Goal: Information Seeking & Learning: Understand process/instructions

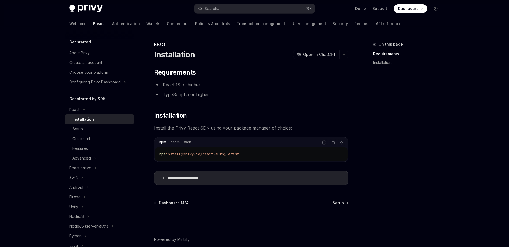
click at [417, 9] on span "Dashboard" at bounding box center [408, 8] width 21 height 5
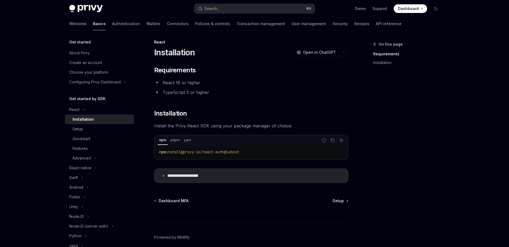
scroll to position [14, 0]
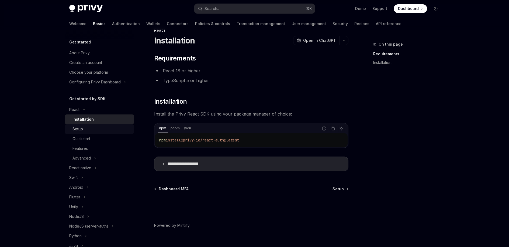
click at [74, 128] on div "Setup" at bounding box center [77, 129] width 11 height 6
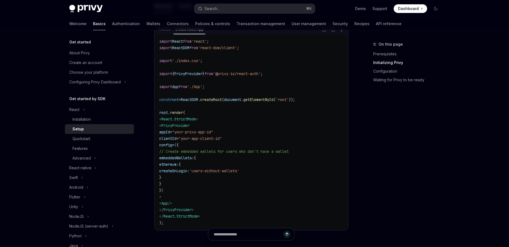
scroll to position [195, 0]
click at [161, 123] on span "<" at bounding box center [160, 124] width 2 height 5
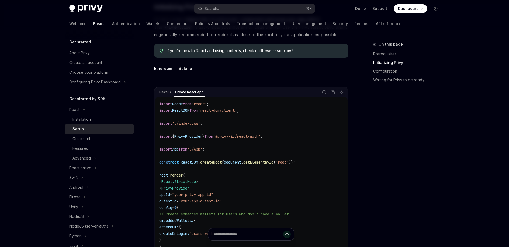
scroll to position [132, 0]
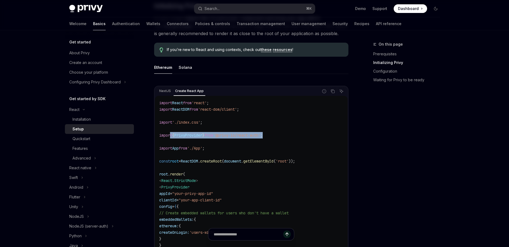
drag, startPoint x: 287, startPoint y: 134, endPoint x: 171, endPoint y: 133, distance: 115.6
click at [171, 133] on code "import React from 'react' ; import ReactDOM from 'react-dom/client' ; import '.…" at bounding box center [251, 193] width 184 height 188
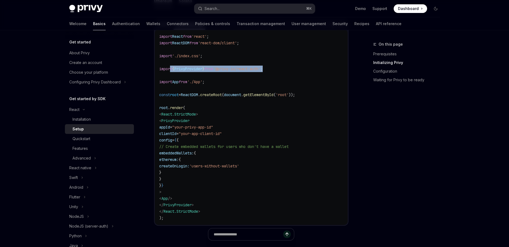
drag, startPoint x: 169, startPoint y: 120, endPoint x: 193, endPoint y: 190, distance: 74.3
click at [193, 190] on code "import React from 'react' ; import ReactDOM from 'react-dom/client' ; import '.…" at bounding box center [251, 127] width 184 height 188
click at [175, 154] on span "embeddedWallets:" at bounding box center [176, 152] width 34 height 5
click at [176, 141] on span "{" at bounding box center [175, 139] width 2 height 5
click at [185, 180] on code "import React from 'react' ; import ReactDOM from 'react-dom/client' ; import '.…" at bounding box center [251, 127] width 184 height 188
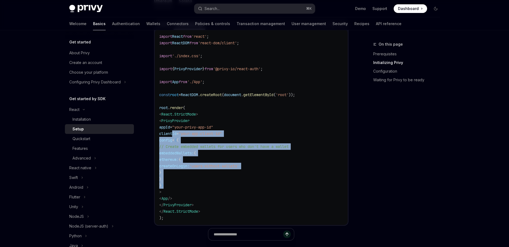
drag, startPoint x: 183, startPoint y: 183, endPoint x: 172, endPoint y: 136, distance: 48.6
click at [172, 136] on code "import React from 'react' ; import ReactDOM from 'react-dom/client' ; import '.…" at bounding box center [251, 127] width 184 height 188
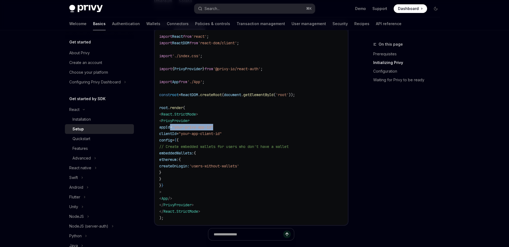
drag, startPoint x: 171, startPoint y: 129, endPoint x: 246, endPoint y: 128, distance: 74.6
click at [246, 128] on code "import React from 'react' ; import ReactDOM from 'react-dom/client' ; import '.…" at bounding box center [251, 127] width 184 height 188
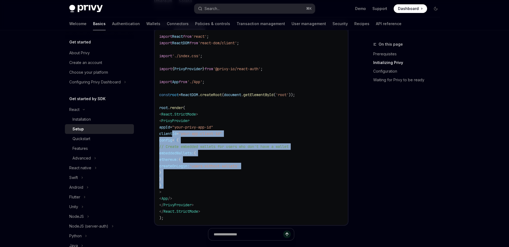
drag, startPoint x: 179, startPoint y: 185, endPoint x: 172, endPoint y: 136, distance: 49.5
click at [172, 136] on code "import React from 'react' ; import ReactDOM from 'react-dom/client' ; import '.…" at bounding box center [251, 127] width 184 height 188
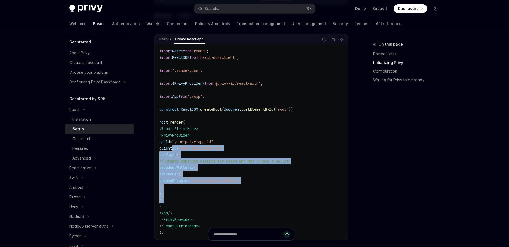
scroll to position [147, 0]
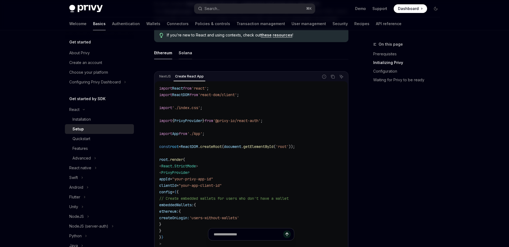
click at [183, 57] on div "Solana" at bounding box center [185, 52] width 13 height 13
click at [174, 209] on span "solana:" at bounding box center [166, 211] width 15 height 5
click at [161, 56] on div "Ethereum" at bounding box center [163, 52] width 18 height 13
click at [179, 209] on span "ethereum:" at bounding box center [168, 211] width 19 height 5
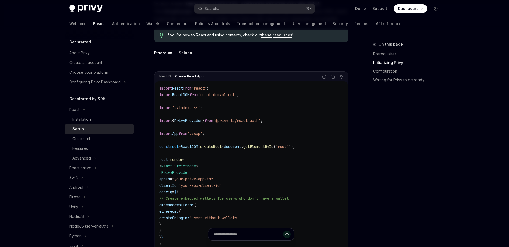
click at [179, 209] on span "ethereum:" at bounding box center [168, 211] width 19 height 5
click at [186, 206] on span "embeddedWallets:" at bounding box center [176, 204] width 34 height 5
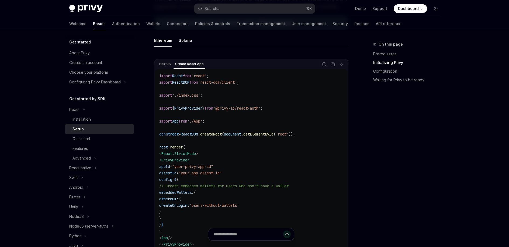
scroll to position [160, 0]
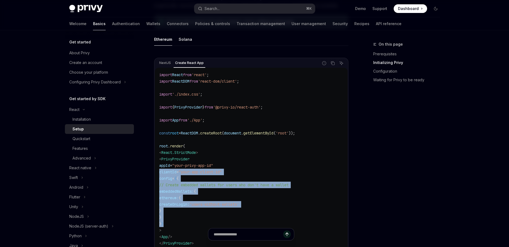
drag, startPoint x: 182, startPoint y: 222, endPoint x: 160, endPoint y: 172, distance: 54.0
click at [160, 172] on code "import React from 'react' ; import ReactDOM from 'react-dom/client' ; import '.…" at bounding box center [251, 165] width 184 height 188
copy code "clientId = "your-app-client-id" config = { { // Create embedded wallets for use…"
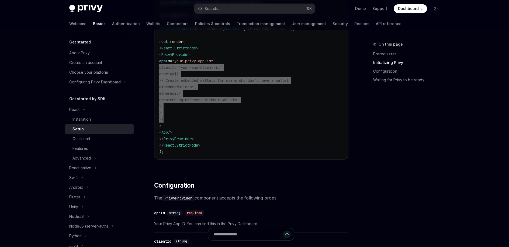
scroll to position [178, 0]
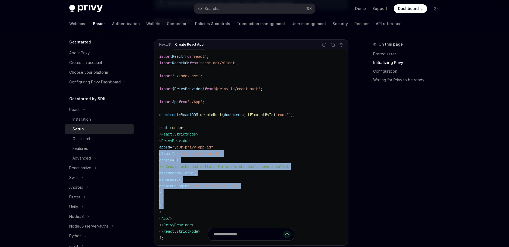
click at [260, 158] on code "import React from 'react' ; import ReactDOM from 'react-dom/client' ; import '.…" at bounding box center [251, 147] width 184 height 188
drag, startPoint x: 182, startPoint y: 203, endPoint x: 157, endPoint y: 154, distance: 55.9
click at [157, 154] on div "import React from 'react' ; import ReactDOM from 'react-dom/client' ; import '.…" at bounding box center [251, 146] width 193 height 195
click at [273, 184] on code "import React from 'react' ; import ReactDOM from 'react-dom/client' ; import '.…" at bounding box center [251, 147] width 184 height 188
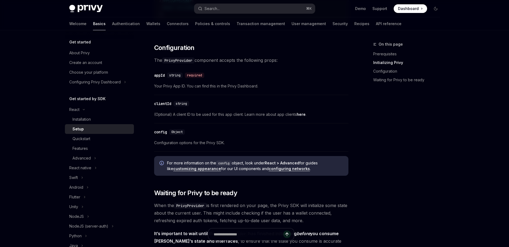
scroll to position [390, 0]
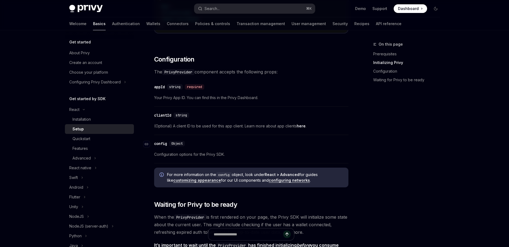
click at [176, 144] on span "Object" at bounding box center [176, 143] width 11 height 4
click at [146, 144] on icon "Navigate to header" at bounding box center [147, 143] width 4 height 3
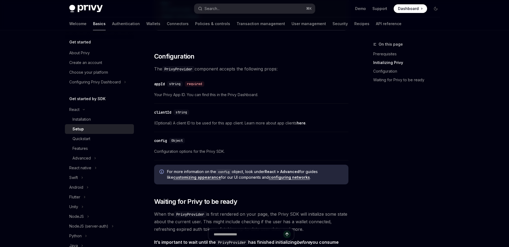
scroll to position [394, 0]
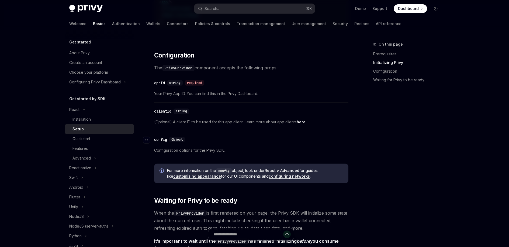
click at [158, 140] on div "config" at bounding box center [160, 139] width 13 height 5
click at [149, 139] on div "Navigate to header" at bounding box center [146, 140] width 6 height 6
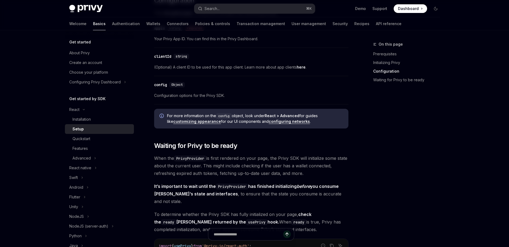
scroll to position [447, 0]
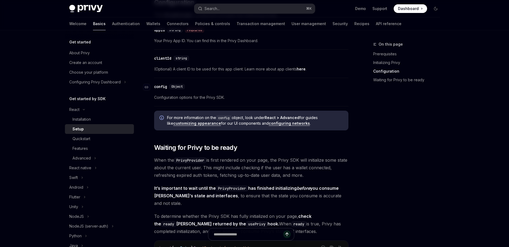
click at [175, 88] on span "Object" at bounding box center [176, 86] width 11 height 4
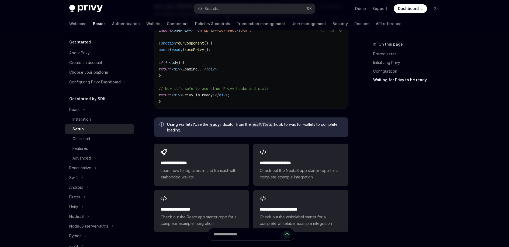
scroll to position [679, 0]
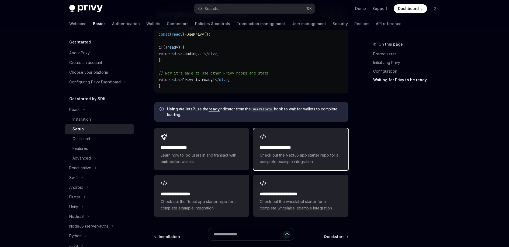
click at [282, 152] on span "Check out the NextJS app starter repo for a complete example integration" at bounding box center [301, 158] width 82 height 13
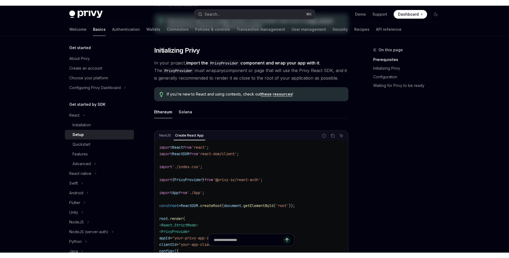
scroll to position [0, 0]
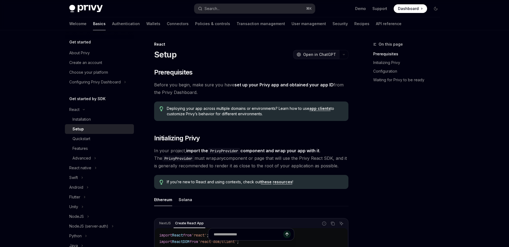
click at [311, 56] on span "Open in ChatGPT" at bounding box center [319, 54] width 33 height 5
type textarea "*"
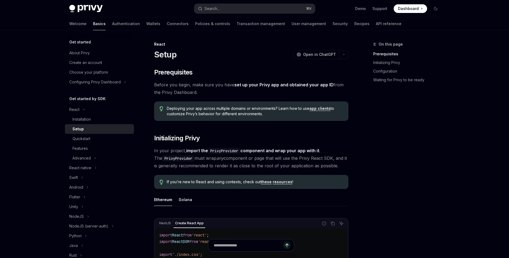
click at [410, 10] on span "Dashboard" at bounding box center [408, 8] width 21 height 5
